Goal: Task Accomplishment & Management: Use online tool/utility

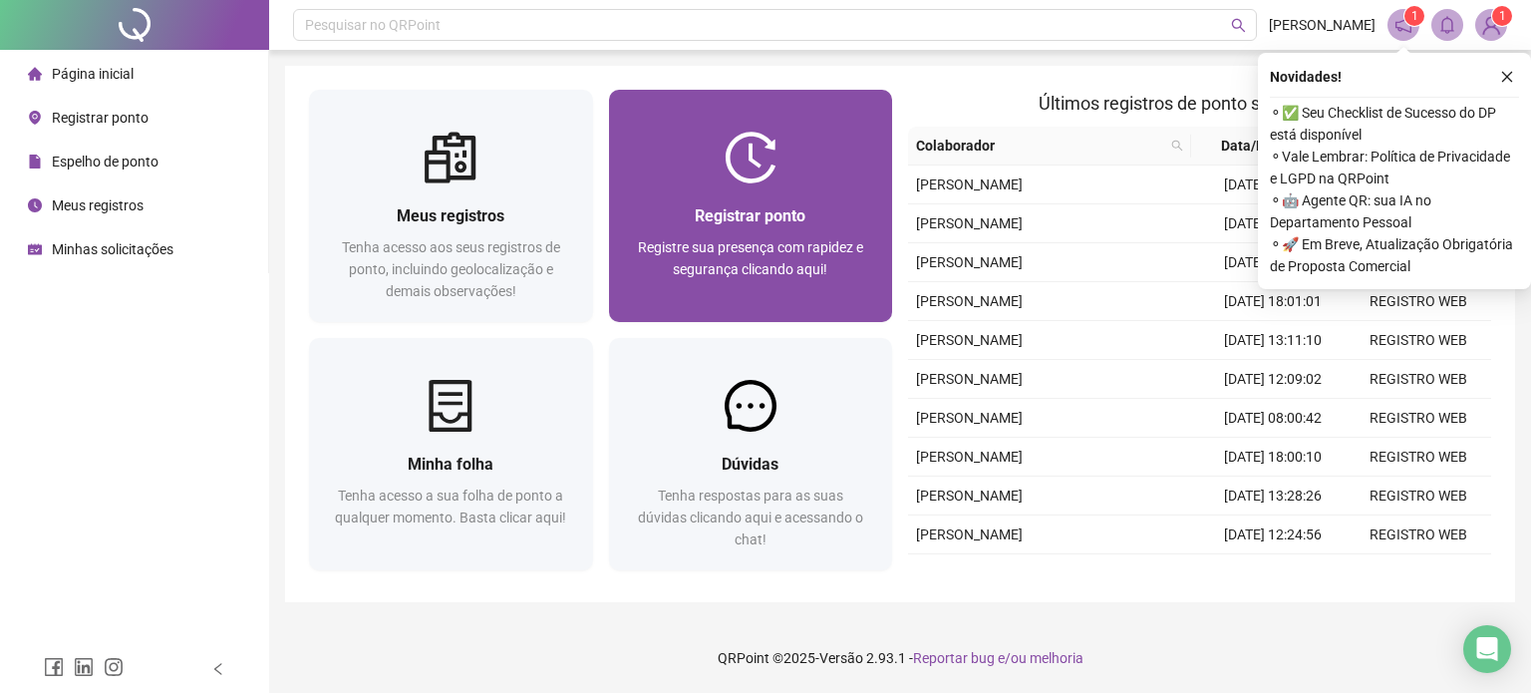
click at [730, 240] on span "Registre sua presença com rapidez e segurança clicando aqui!" at bounding box center [750, 258] width 225 height 38
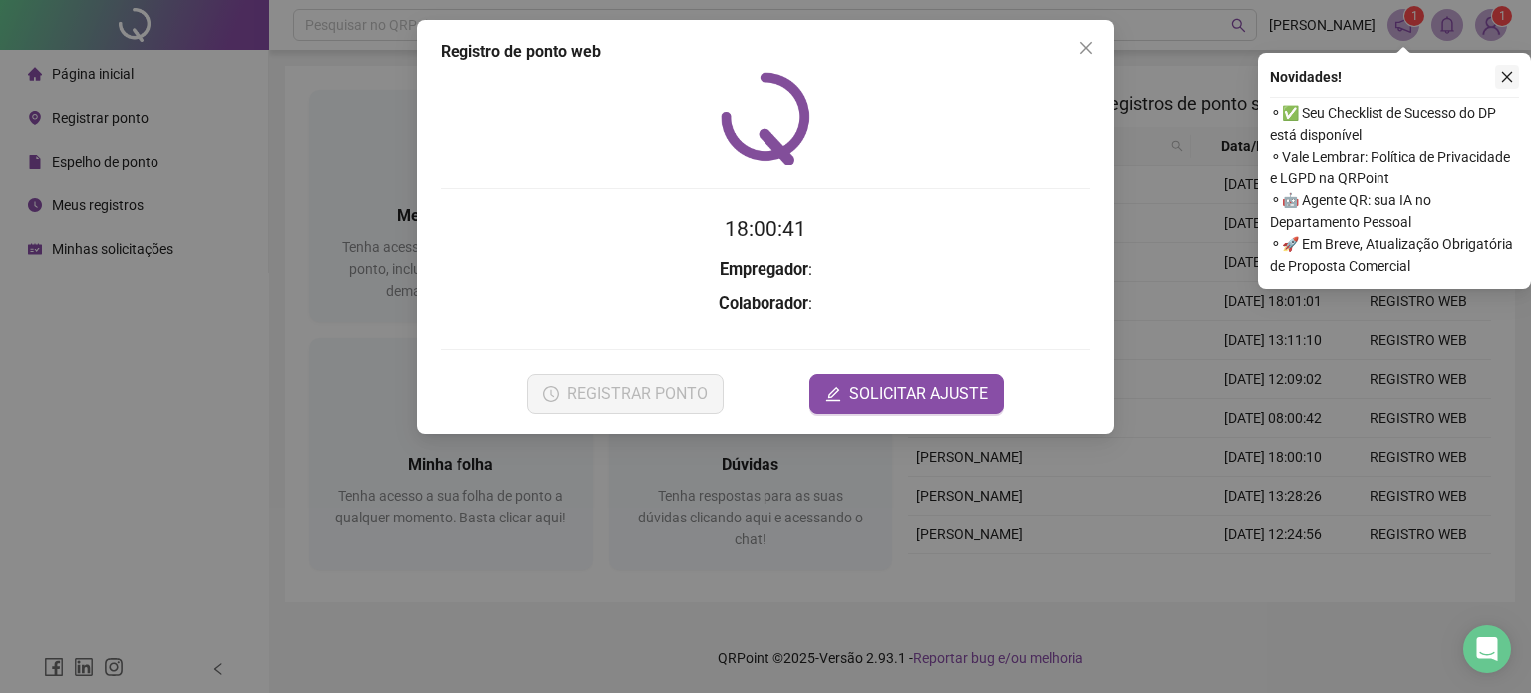
click at [1503, 74] on icon "close" at bounding box center [1507, 77] width 14 height 14
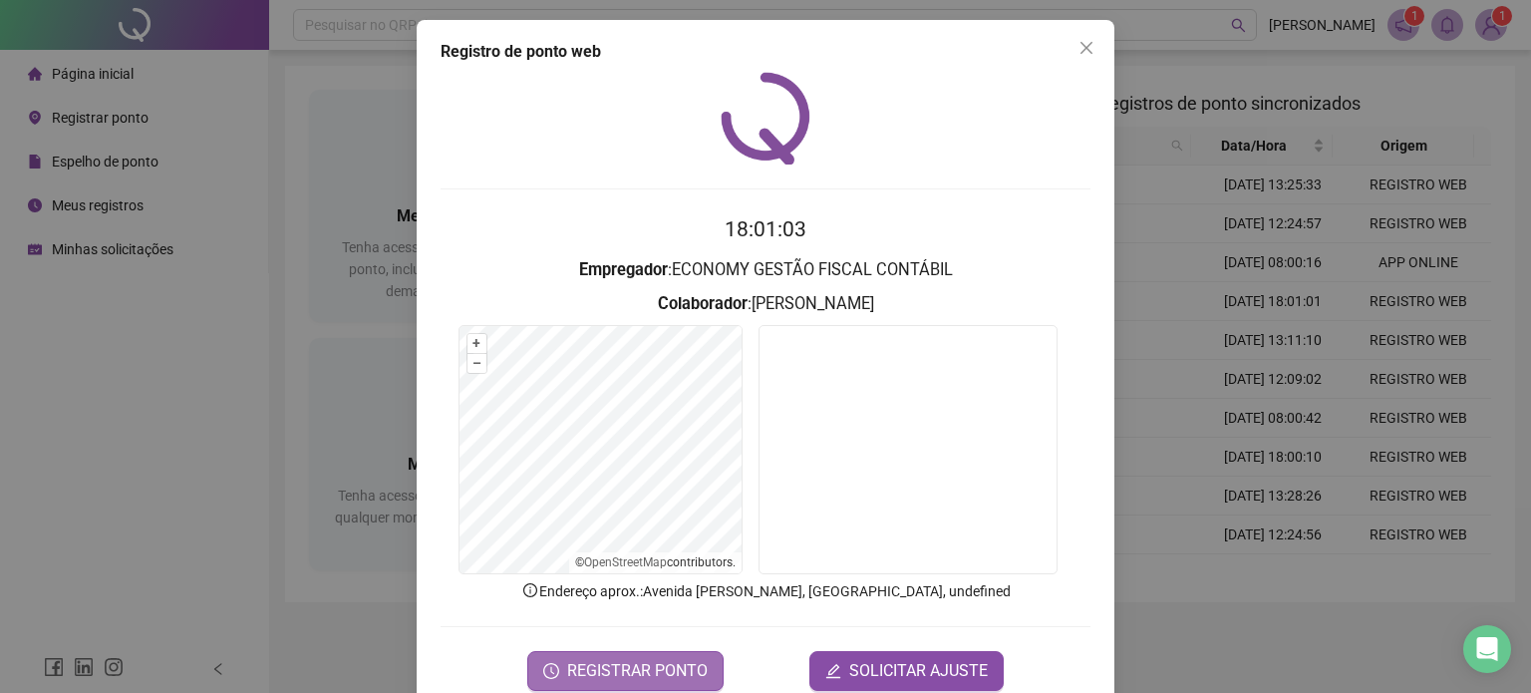
click at [689, 653] on button "REGISTRAR PONTO" at bounding box center [625, 671] width 196 height 40
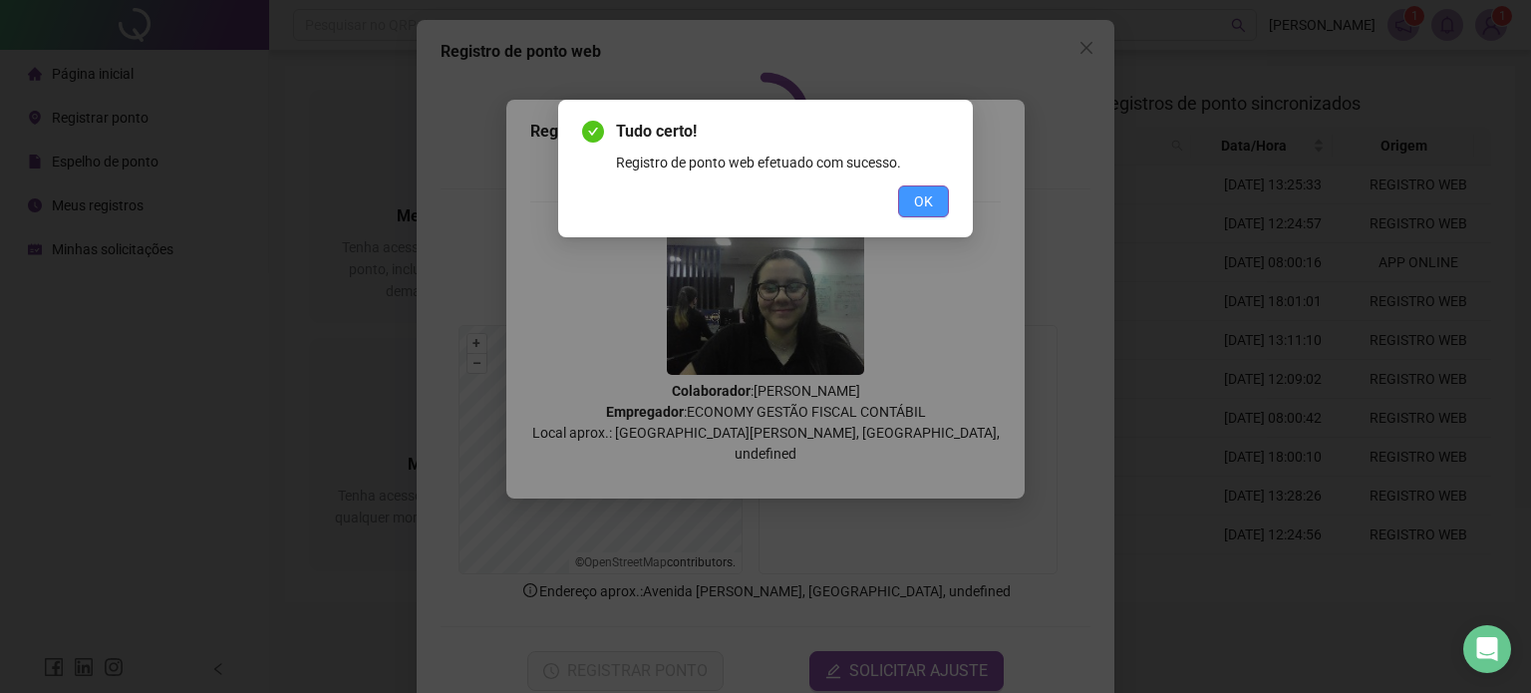
click at [901, 196] on button "OK" at bounding box center [923, 201] width 51 height 32
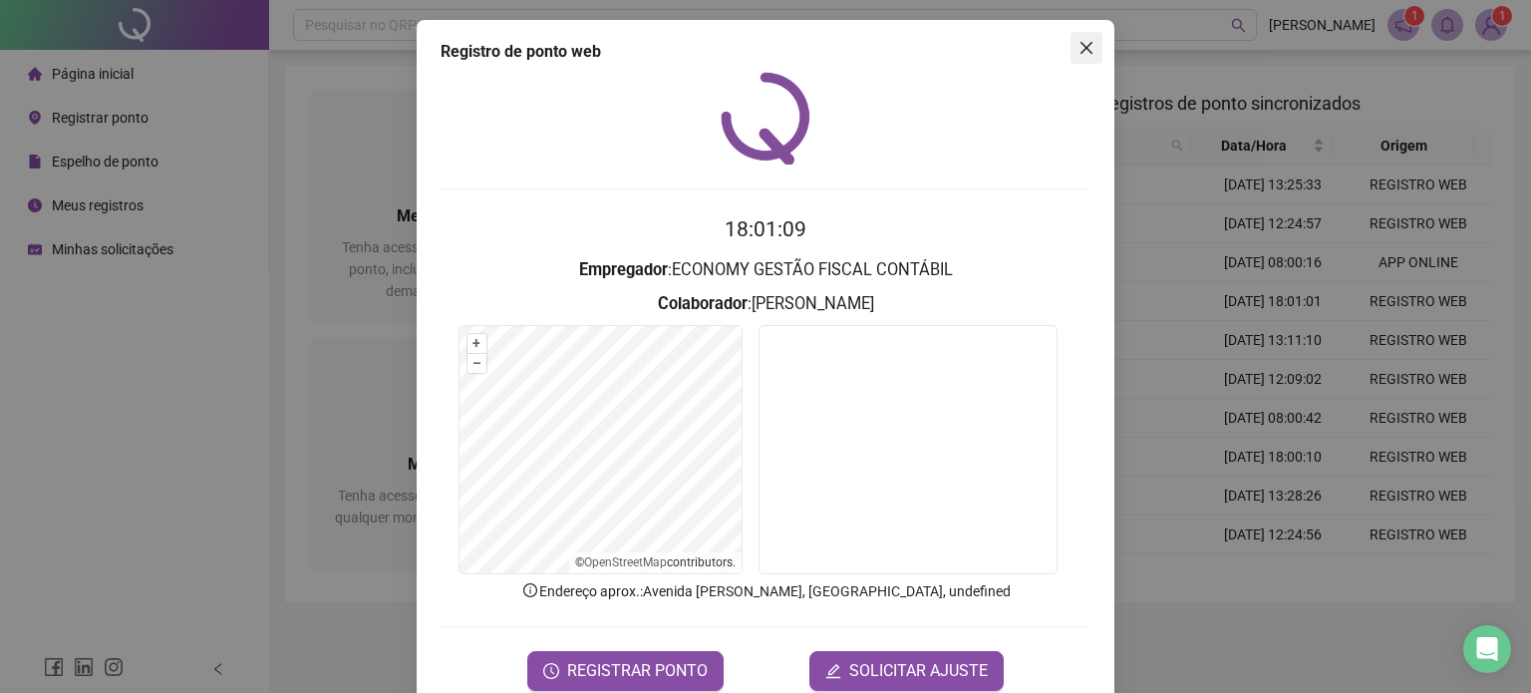
click at [1079, 51] on icon "close" at bounding box center [1087, 48] width 16 height 16
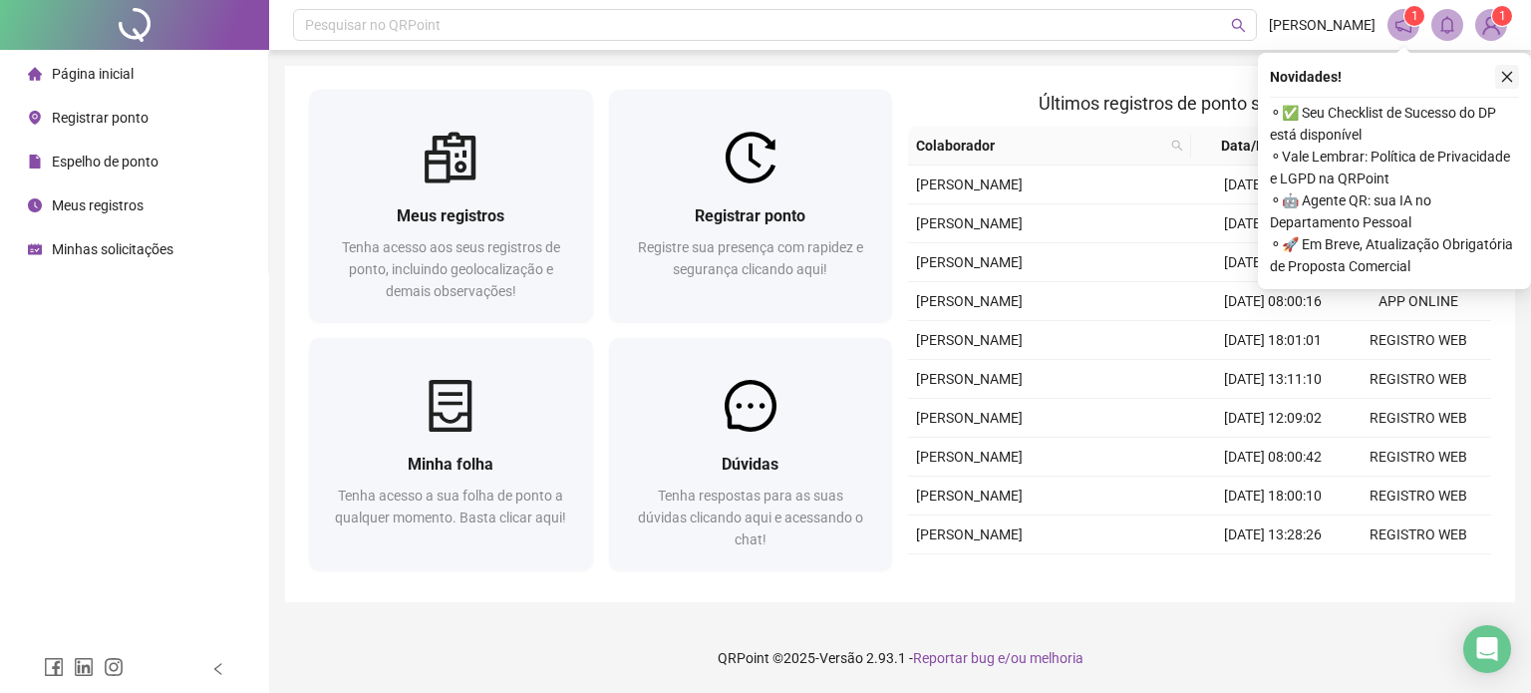
click at [1502, 75] on icon "close" at bounding box center [1507, 77] width 14 height 14
